Goal: Transaction & Acquisition: Book appointment/travel/reservation

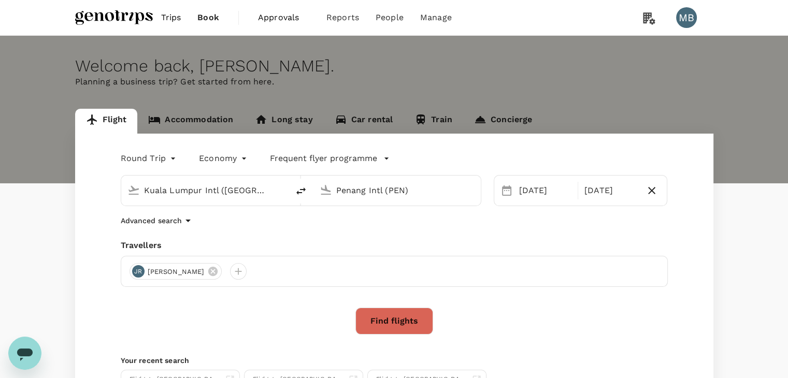
click at [345, 191] on input "Penang Intl (PEN)" at bounding box center [397, 190] width 123 height 16
click at [455, 229] on p "Kota Kinabalu Intl" at bounding box center [414, 231] width 184 height 10
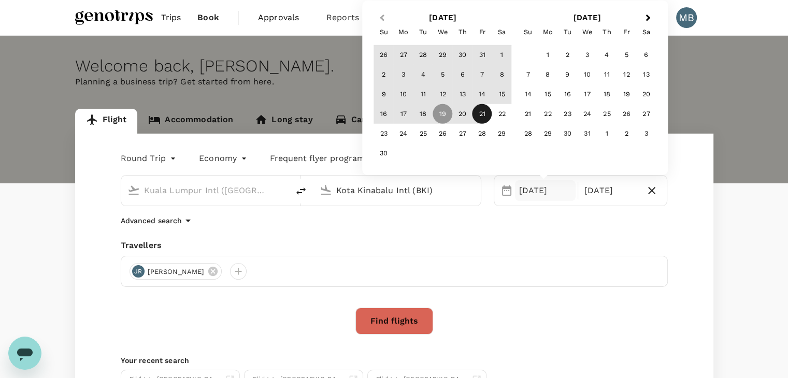
type input "Kota Kinabalu Intl (BKI)"
click at [382, 16] on span "Previous Month" at bounding box center [382, 18] width 0 height 12
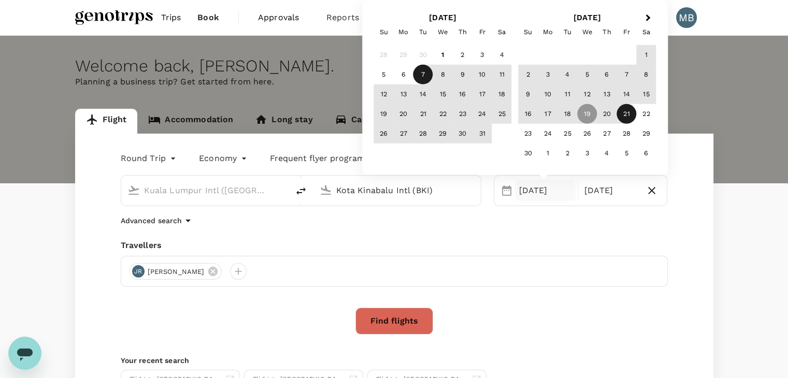
click at [425, 71] on div "7" at bounding box center [423, 75] width 20 height 20
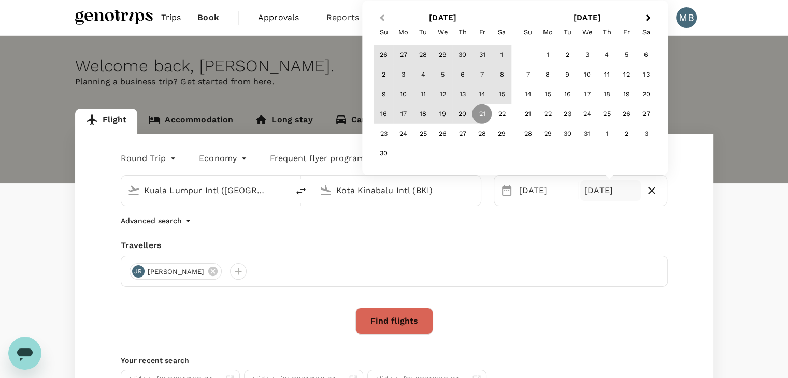
click at [379, 19] on button "Previous Month" at bounding box center [380, 18] width 17 height 17
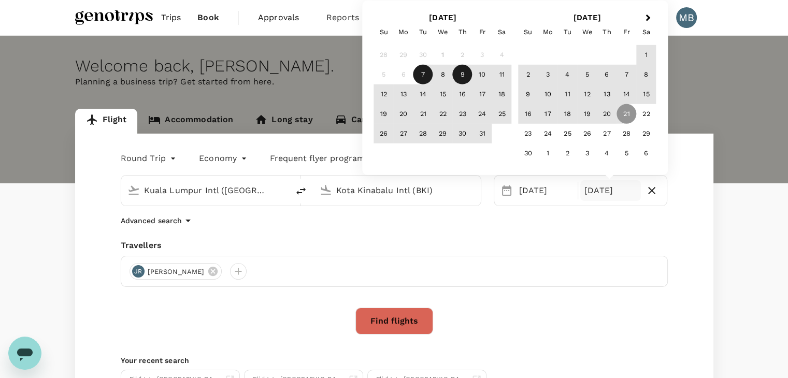
click at [464, 75] on div "9" at bounding box center [463, 75] width 20 height 20
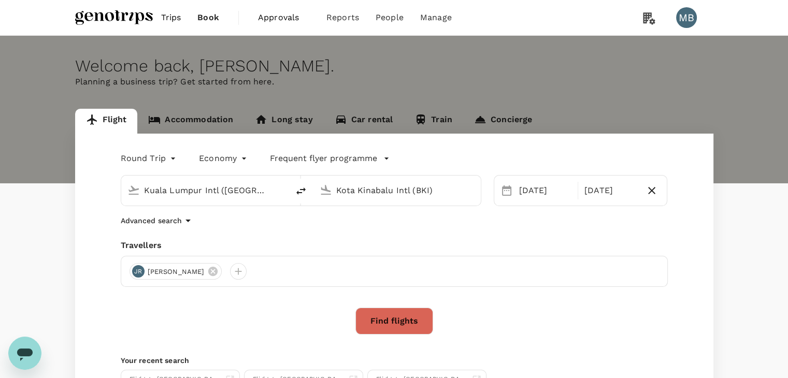
click at [395, 314] on button "Find flights" at bounding box center [394, 321] width 78 height 27
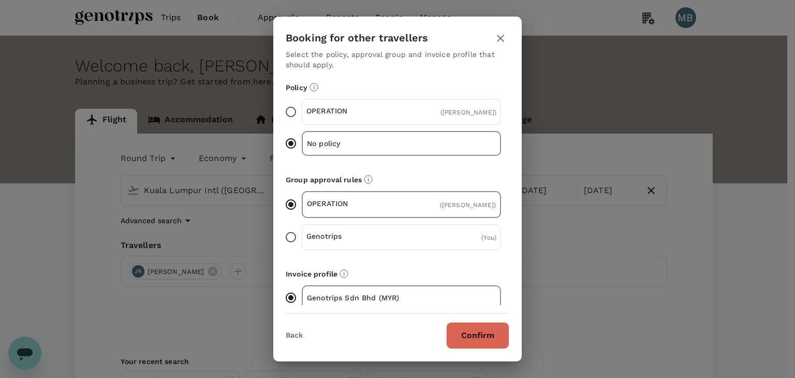
click at [477, 335] on button "Confirm" at bounding box center [477, 335] width 63 height 27
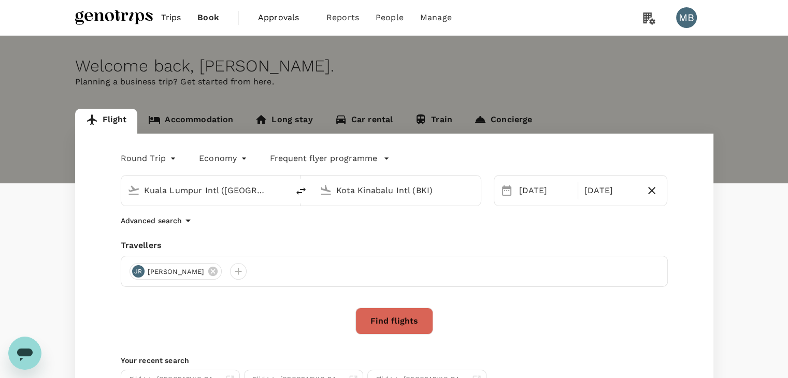
click at [424, 326] on button "Find flights" at bounding box center [394, 321] width 78 height 27
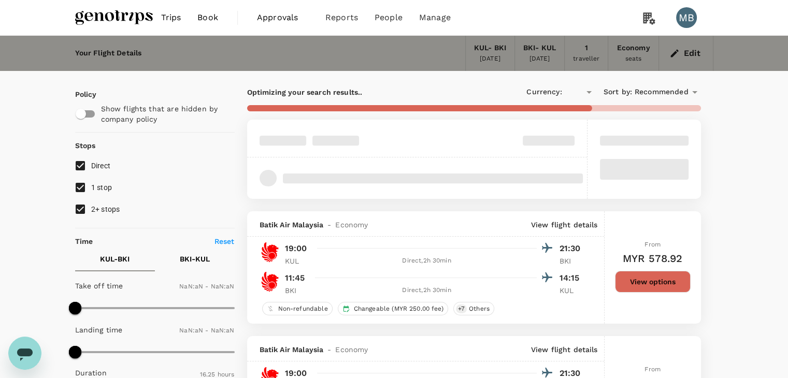
type input "MYR"
type input "1440"
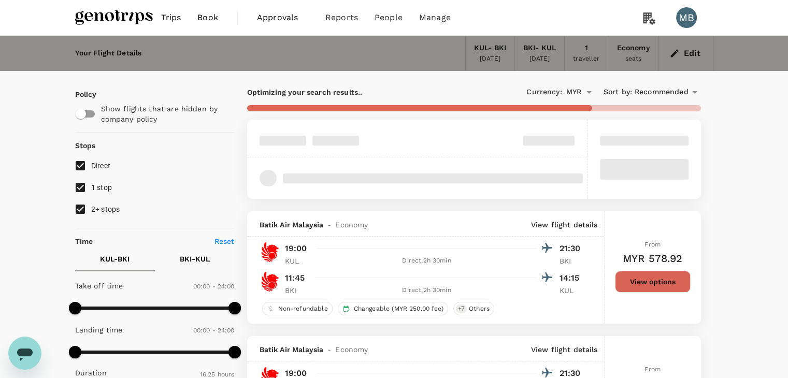
click at [77, 184] on input "1 stop" at bounding box center [80, 188] width 22 height 22
checkbox input "false"
click at [81, 204] on input "2+ stops" at bounding box center [80, 209] width 22 height 22
checkbox input "false"
